Goal: Task Accomplishment & Management: Use online tool/utility

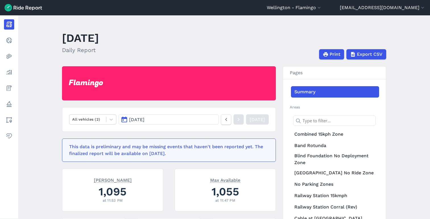
click at [173, 122] on button "[DATE]" at bounding box center [169, 119] width 100 height 10
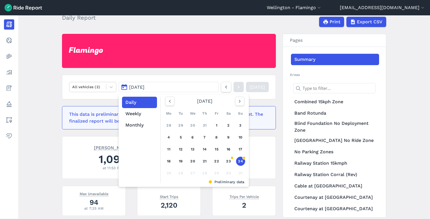
scroll to position [42, 0]
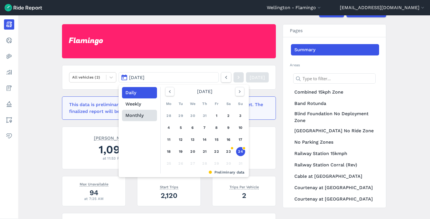
click at [138, 112] on button "Monthly" at bounding box center [139, 115] width 35 height 11
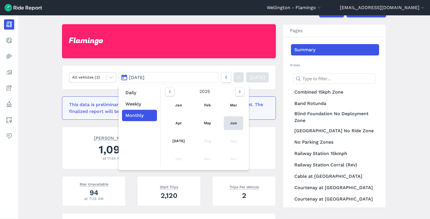
click at [235, 120] on link "Jun" at bounding box center [233, 123] width 19 height 14
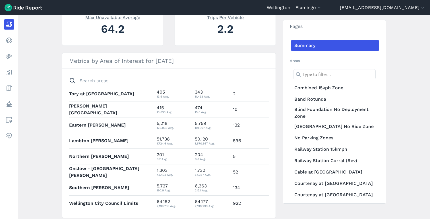
scroll to position [205, 0]
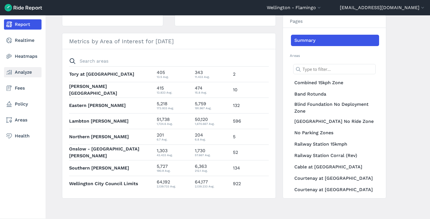
click at [7, 72] on use at bounding box center [9, 72] width 5 height 5
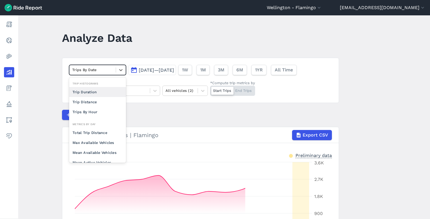
click at [104, 68] on div at bounding box center [92, 70] width 41 height 7
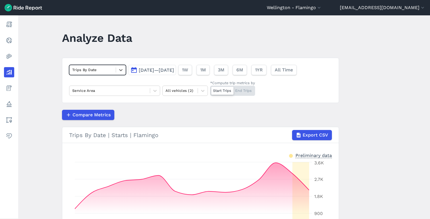
click at [117, 65] on div "Trips By Date" at bounding box center [97, 70] width 57 height 10
click at [145, 67] on button "[DATE]—[DATE]" at bounding box center [152, 70] width 48 height 10
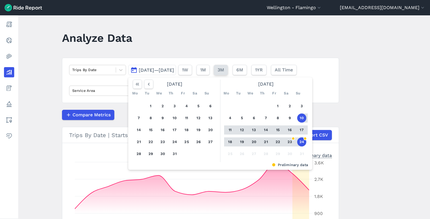
click at [224, 69] on span "3M" at bounding box center [221, 70] width 7 height 7
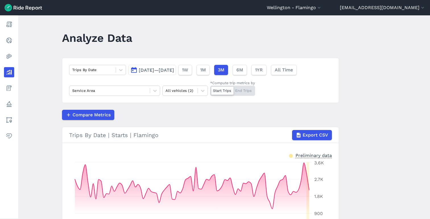
click at [174, 72] on span "[DATE]—[DATE]" at bounding box center [156, 69] width 35 height 5
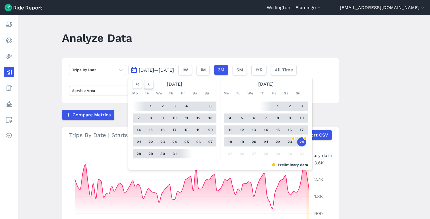
click at [146, 85] on icon "button" at bounding box center [149, 84] width 6 height 6
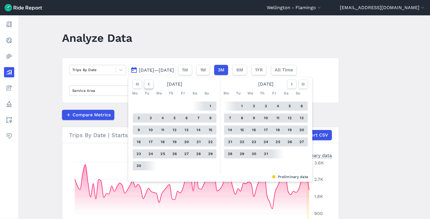
click at [146, 85] on icon "button" at bounding box center [149, 84] width 6 height 6
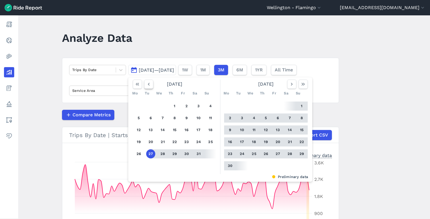
click at [146, 85] on icon "button" at bounding box center [149, 84] width 6 height 6
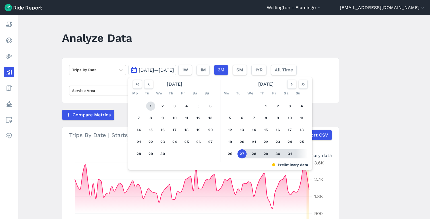
click at [151, 104] on button "1" at bounding box center [150, 106] width 9 height 9
click at [228, 70] on button "3M" at bounding box center [221, 70] width 14 height 10
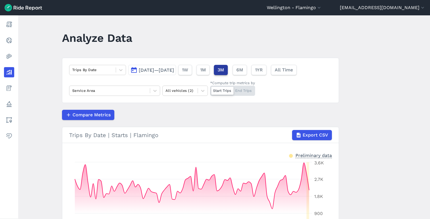
click at [228, 70] on button "3M" at bounding box center [221, 70] width 14 height 10
click at [174, 70] on span "[DATE]—[DATE]" at bounding box center [156, 69] width 35 height 5
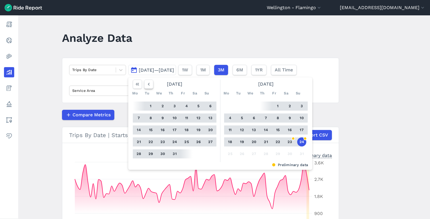
click at [149, 83] on icon "button" at bounding box center [149, 84] width 6 height 6
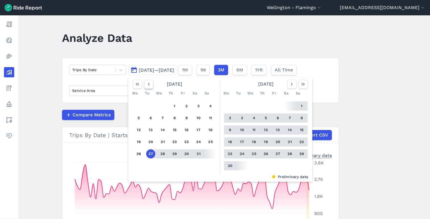
click at [149, 83] on icon "button" at bounding box center [149, 84] width 6 height 6
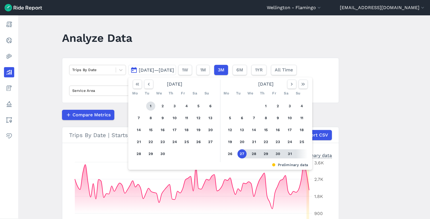
click at [152, 102] on button "1" at bounding box center [150, 106] width 9 height 9
click at [291, 86] on icon "button" at bounding box center [292, 84] width 6 height 6
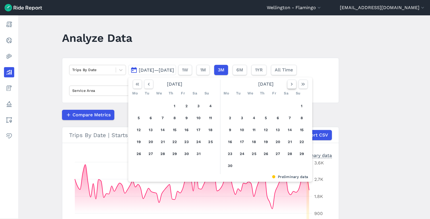
click at [291, 86] on icon "button" at bounding box center [292, 84] width 6 height 6
click at [146, 86] on icon "button" at bounding box center [149, 84] width 6 height 6
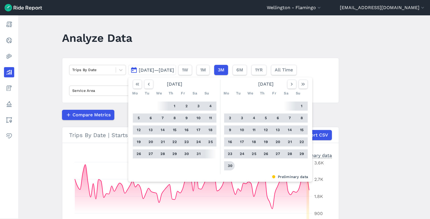
click at [230, 167] on button "30" at bounding box center [230, 165] width 9 height 9
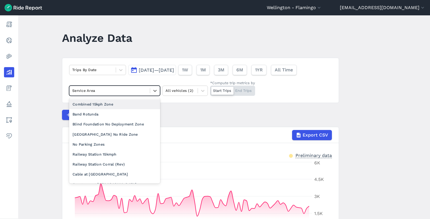
click at [130, 92] on div at bounding box center [109, 90] width 75 height 7
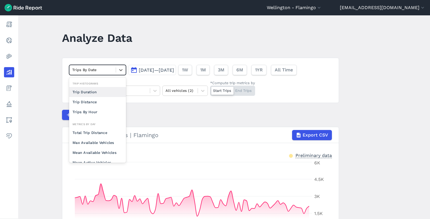
click at [102, 70] on div at bounding box center [92, 70] width 41 height 7
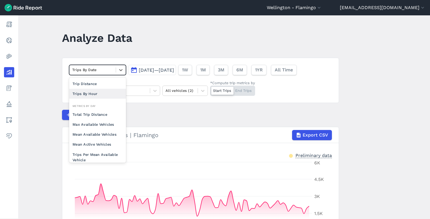
scroll to position [19, 0]
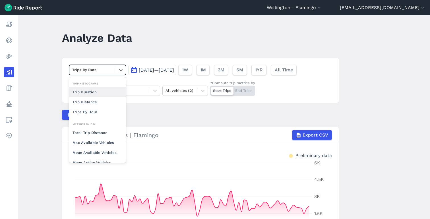
click at [92, 71] on div at bounding box center [92, 70] width 41 height 7
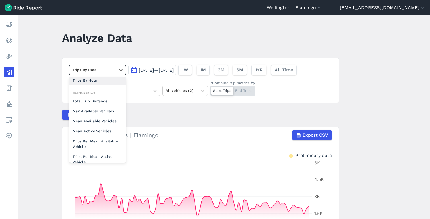
scroll to position [33, 0]
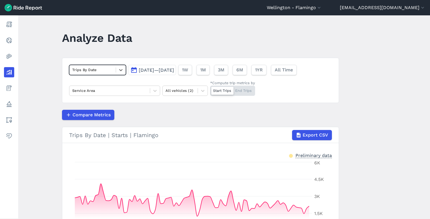
click at [96, 74] on div "Trips By Date" at bounding box center [92, 69] width 46 height 9
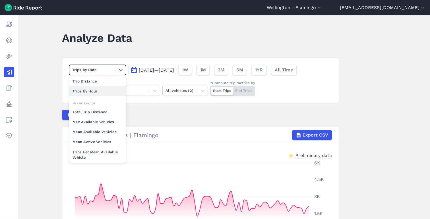
scroll to position [22, 0]
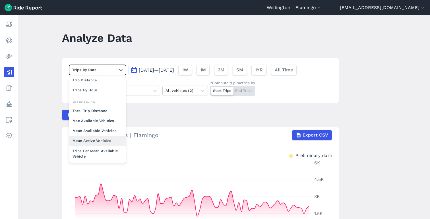
click at [96, 139] on div "Mean Active Vehicles" at bounding box center [97, 141] width 57 height 10
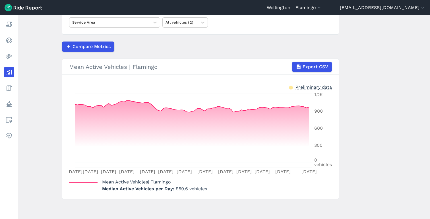
scroll to position [69, 0]
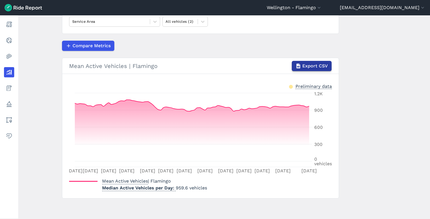
click at [304, 66] on span "Export CSV" at bounding box center [316, 66] width 26 height 7
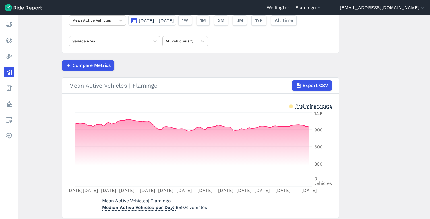
scroll to position [43, 0]
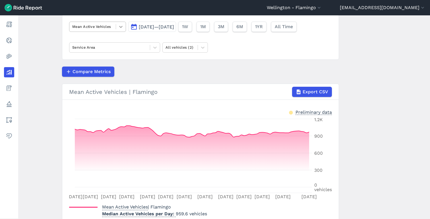
click at [119, 28] on icon at bounding box center [121, 27] width 6 height 6
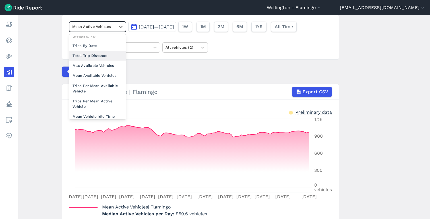
scroll to position [49, 0]
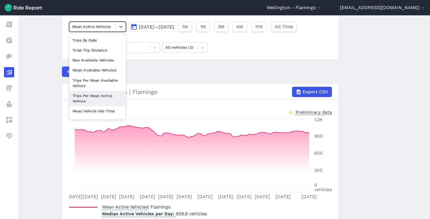
click at [161, 92] on div "Mean Active Vehicles | Flamingo Export CSV" at bounding box center [200, 92] width 263 height 10
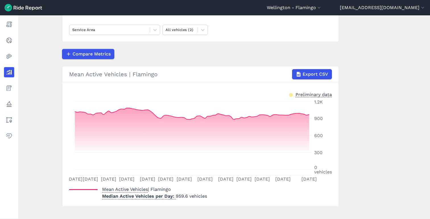
scroll to position [69, 0]
